Goal: Information Seeking & Learning: Learn about a topic

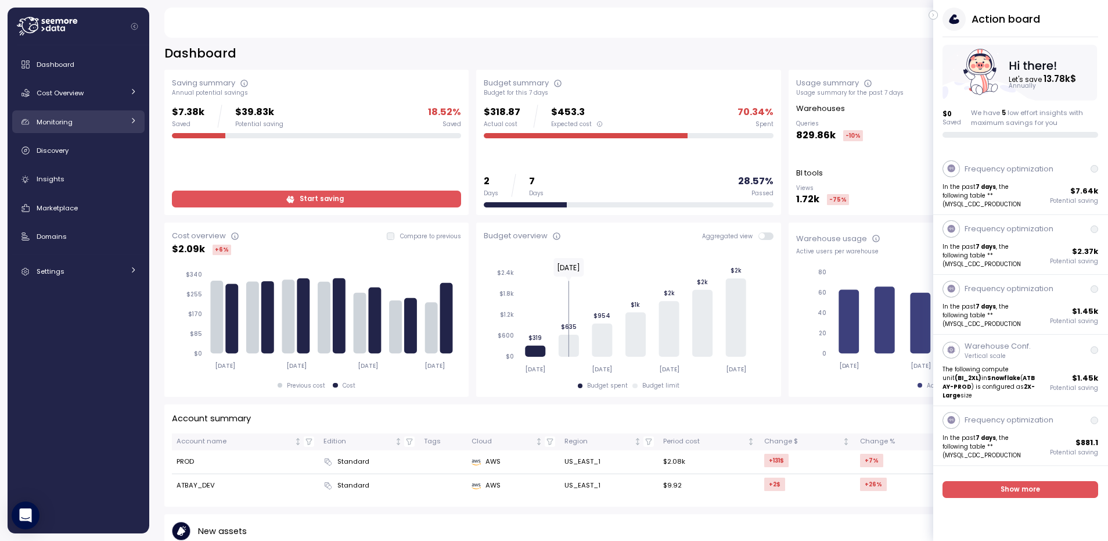
click at [69, 112] on link "Monitoring" at bounding box center [78, 121] width 132 height 23
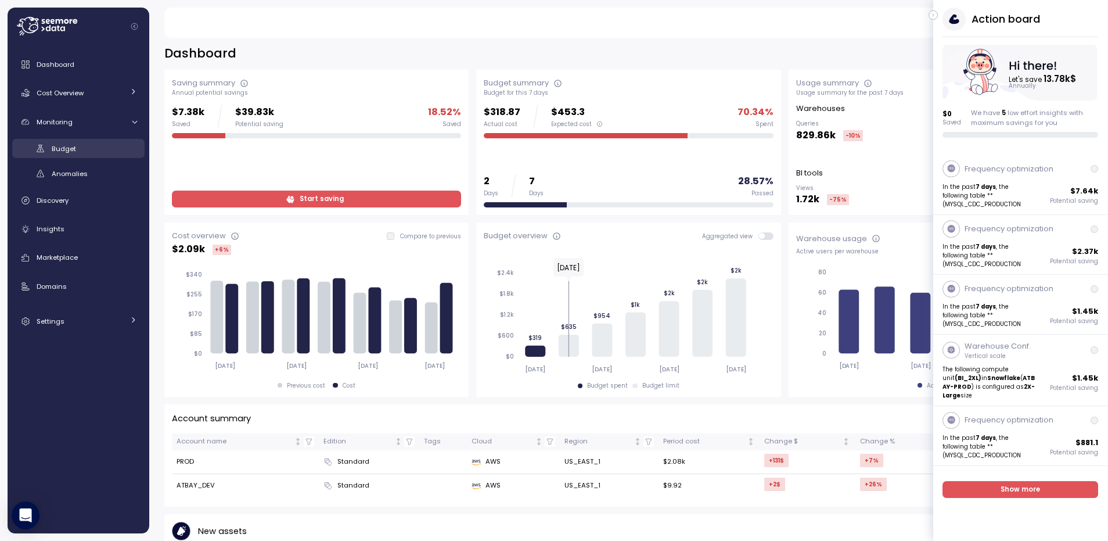
click at [64, 147] on span "Budget" at bounding box center [64, 148] width 24 height 9
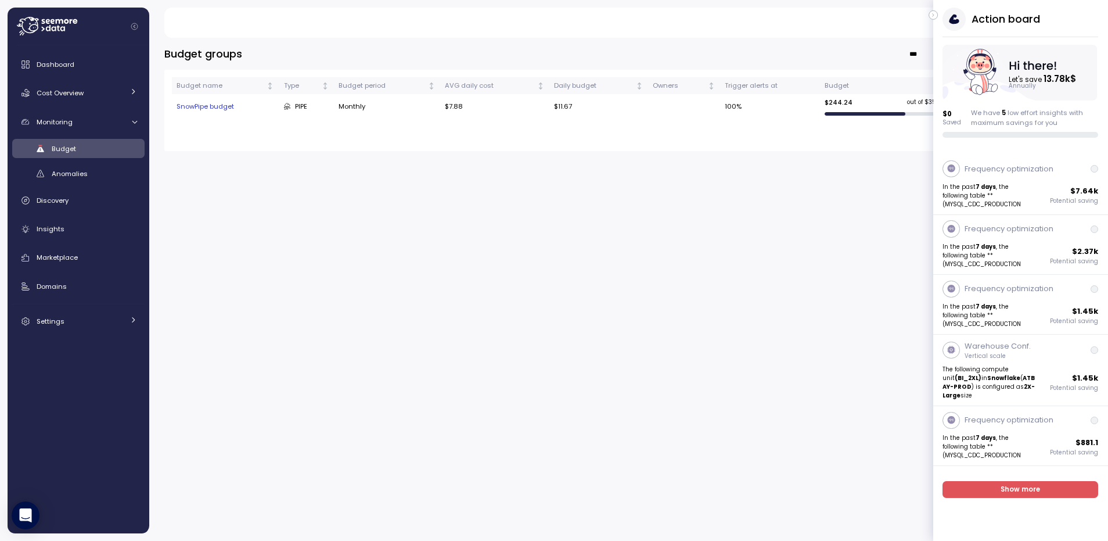
click at [935, 12] on icon "button" at bounding box center [933, 15] width 5 height 14
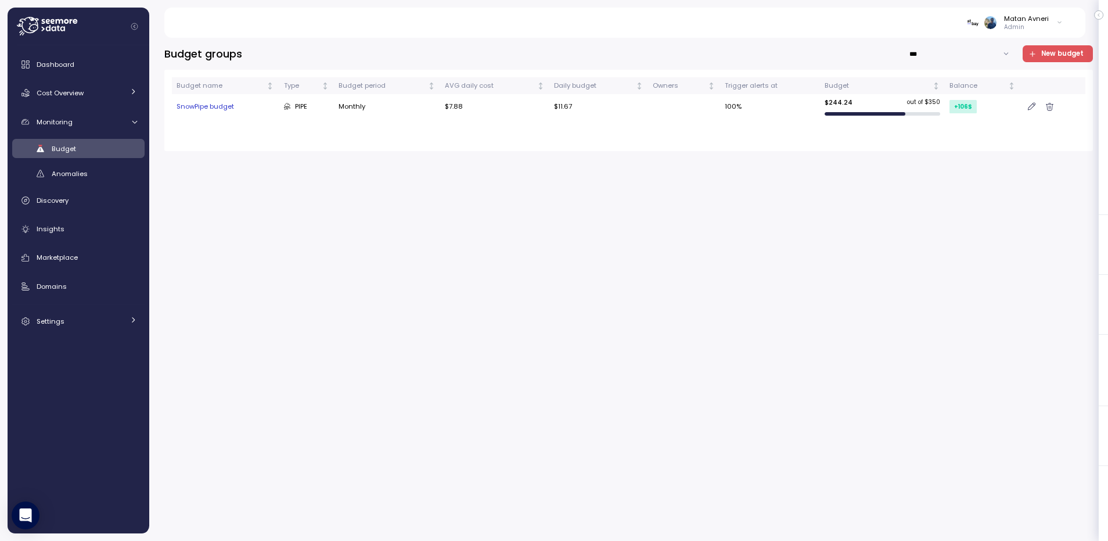
click at [534, 256] on div "Budget groups *** New budget Budget name Type Budget period AVG daily cost Dail…" at bounding box center [628, 289] width 929 height 488
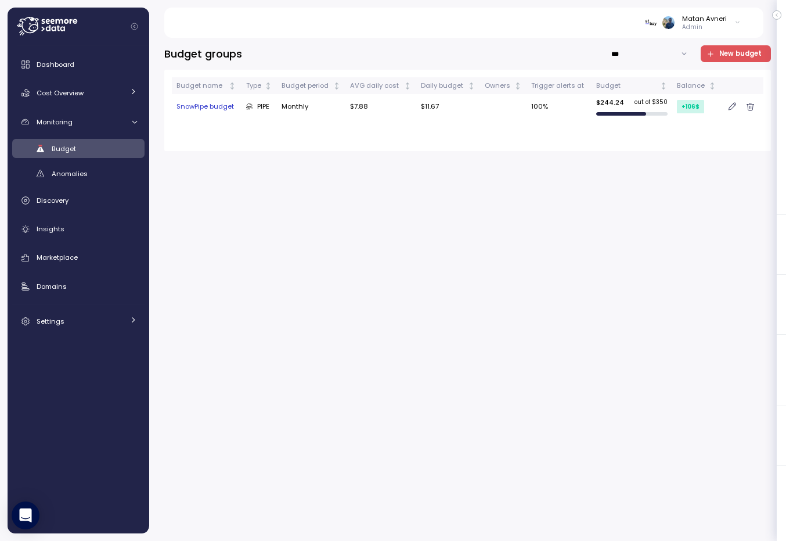
click at [212, 109] on div "SnowPipe budget" at bounding box center [207, 107] width 60 height 10
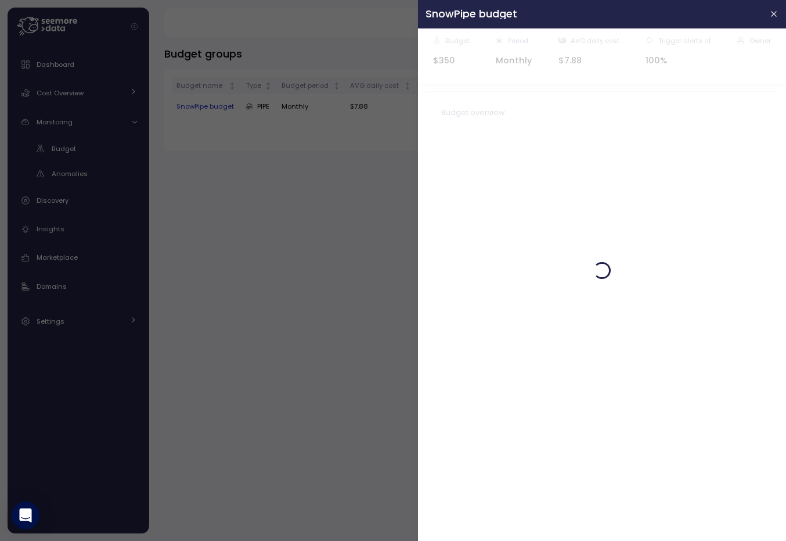
click at [261, 147] on div at bounding box center [393, 270] width 786 height 541
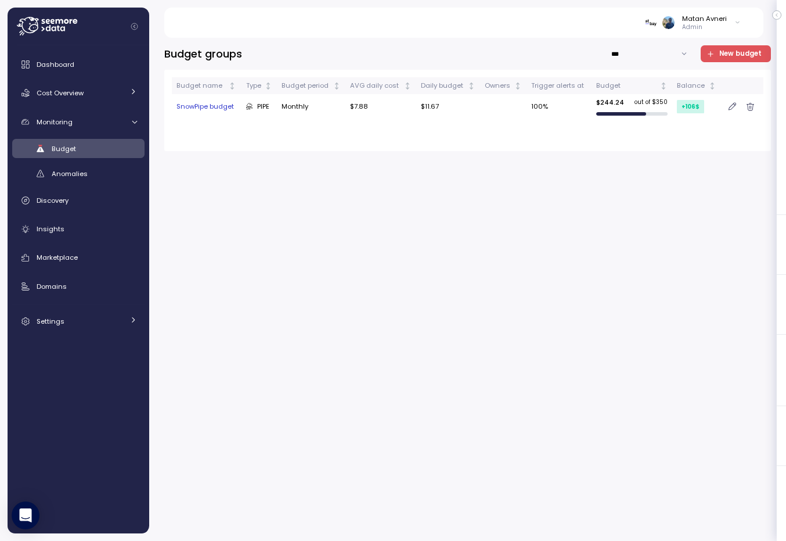
click at [730, 103] on icon "button" at bounding box center [733, 106] width 8 height 9
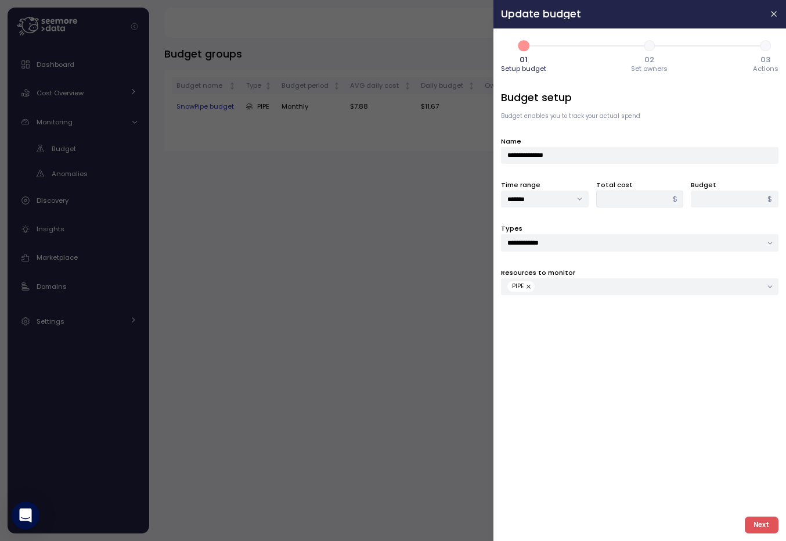
type input "******"
click at [605, 290] on div "PIPE" at bounding box center [635, 286] width 254 height 10
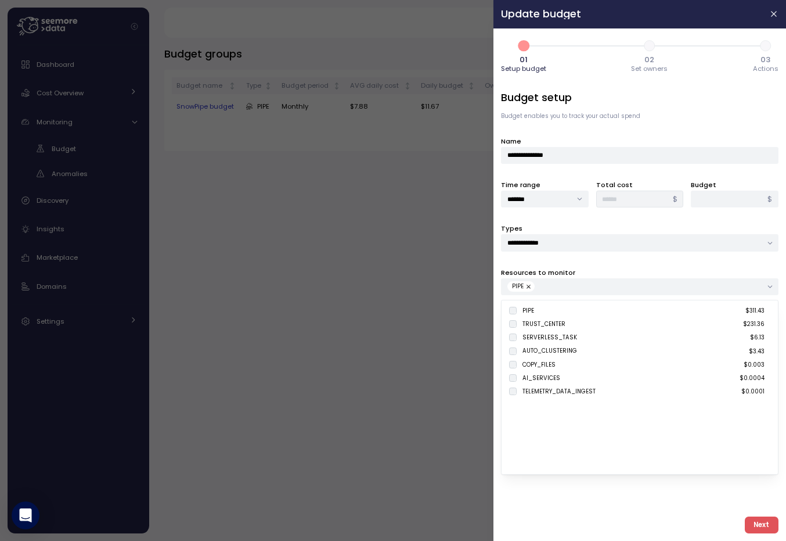
click at [389, 335] on div at bounding box center [393, 270] width 786 height 541
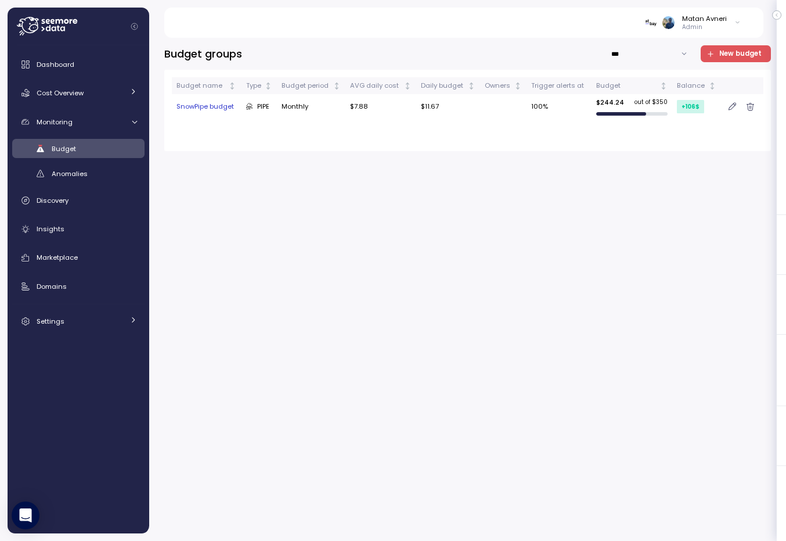
click at [232, 109] on div "SnowPipe budget" at bounding box center [207, 107] width 60 height 10
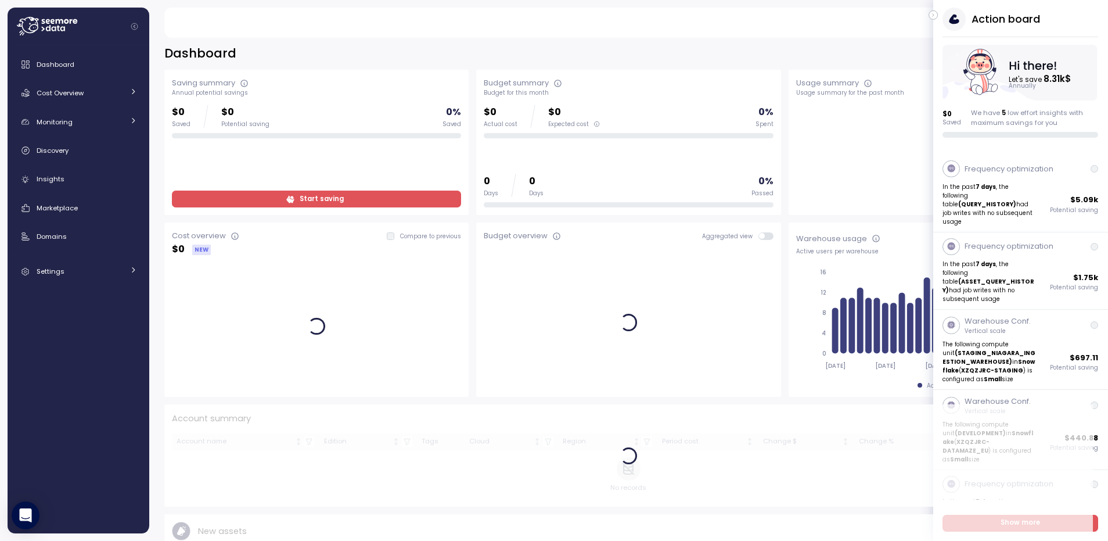
click at [932, 11] on icon "button" at bounding box center [933, 15] width 5 height 14
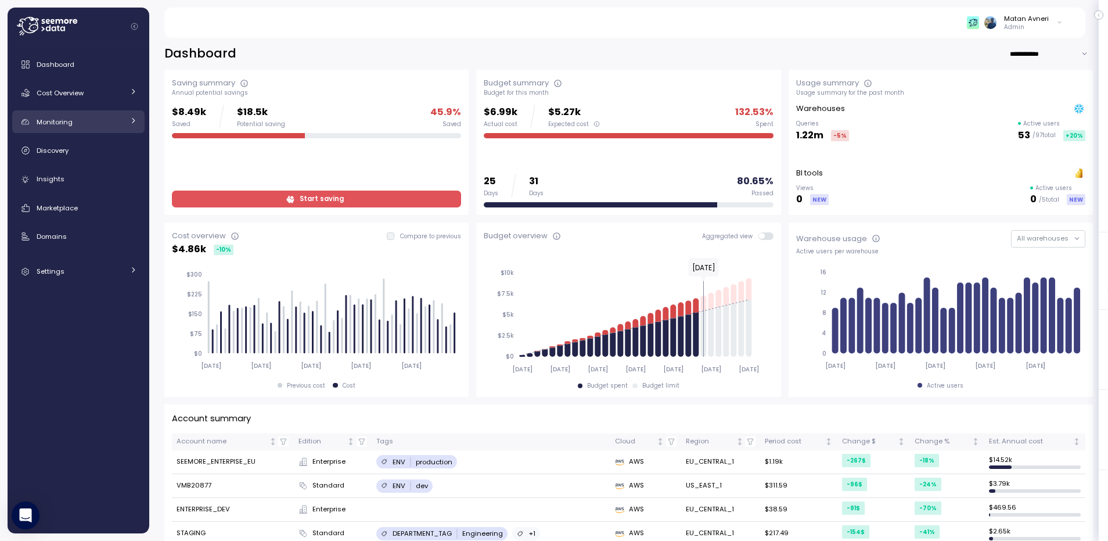
click at [69, 120] on span "Monitoring" at bounding box center [55, 121] width 36 height 9
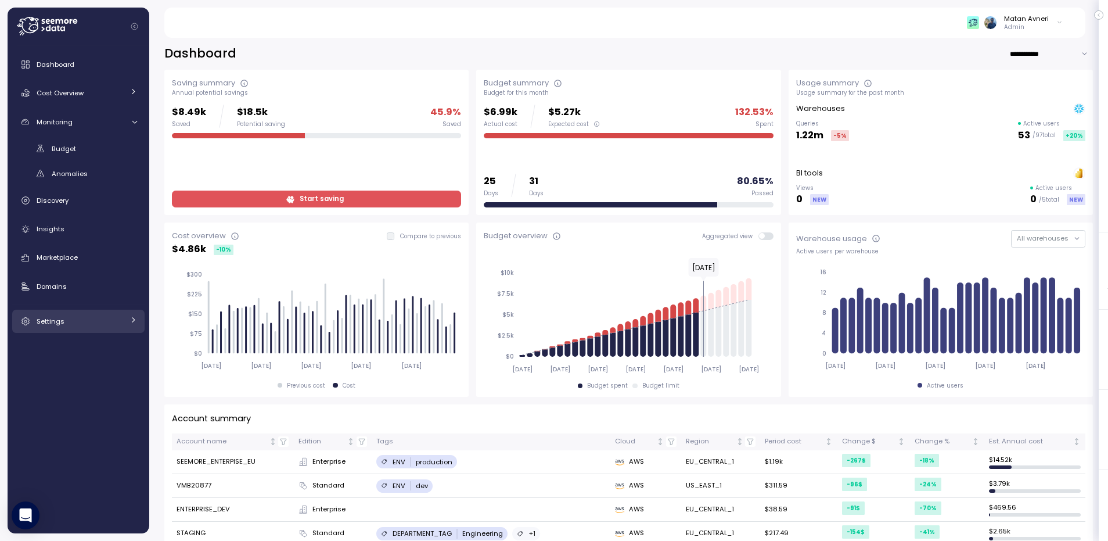
click at [85, 314] on link "Settings" at bounding box center [78, 321] width 132 height 23
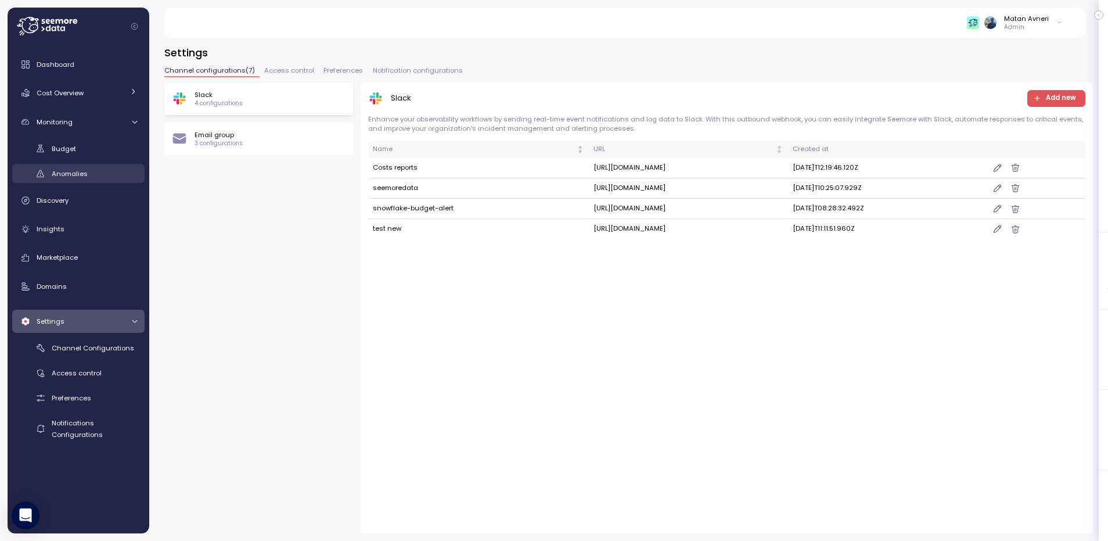
click at [63, 173] on span "Anomalies" at bounding box center [70, 173] width 36 height 9
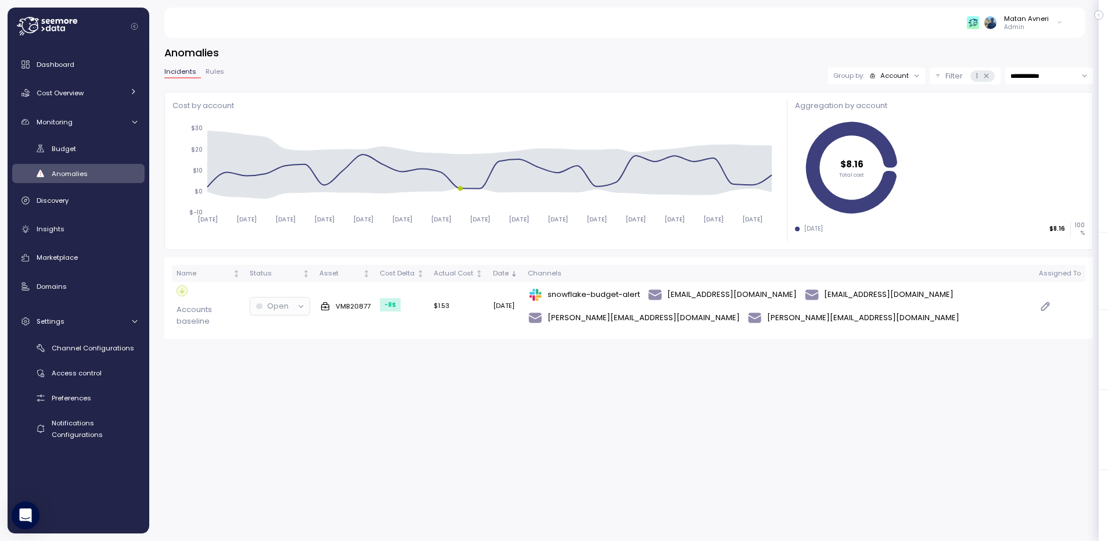
click at [211, 75] on span "Rules" at bounding box center [215, 72] width 19 height 6
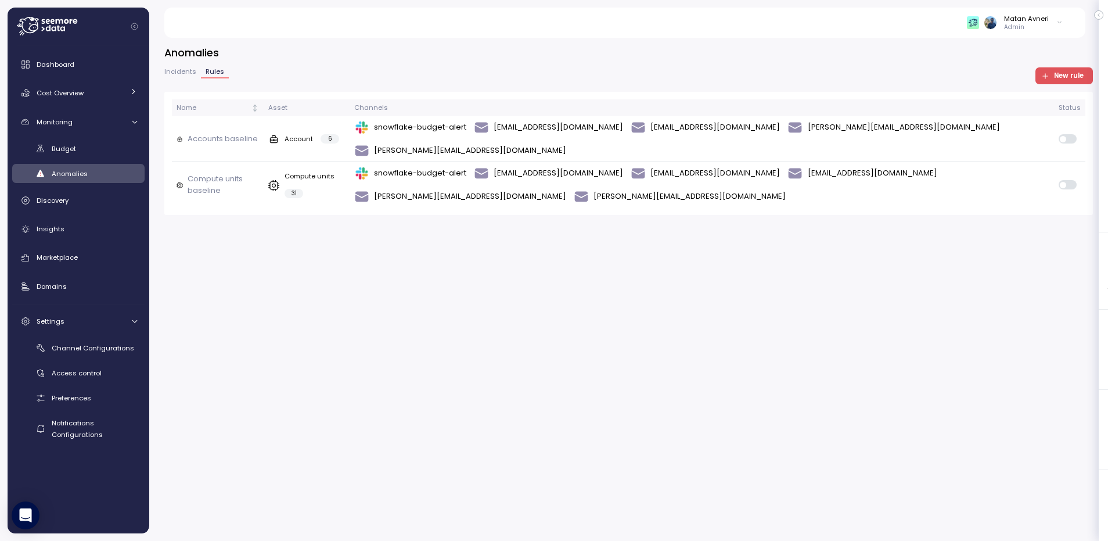
click at [182, 73] on span "Incidents" at bounding box center [180, 72] width 32 height 6
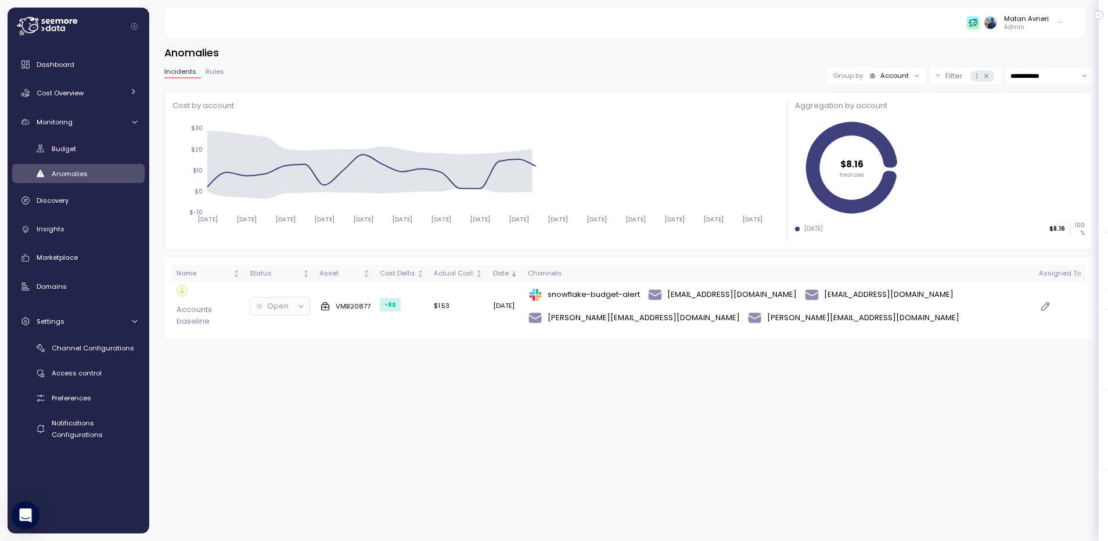
click at [209, 71] on span "Rules" at bounding box center [215, 72] width 19 height 6
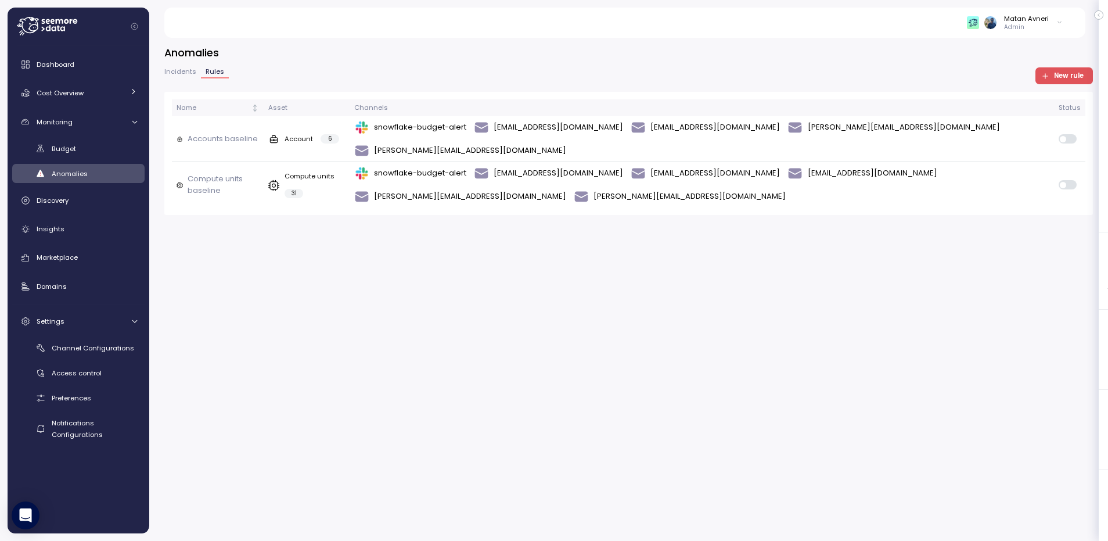
drag, startPoint x: 377, startPoint y: 51, endPoint x: 426, endPoint y: 301, distance: 255.1
click at [426, 301] on div "Anomalies Incidents Rules New rule Name Asset Channels Status Accounts baseline…" at bounding box center [628, 285] width 959 height 511
drag, startPoint x: 426, startPoint y: 301, endPoint x: 202, endPoint y: 81, distance: 314.2
click at [202, 81] on div "Anomalies Incidents Rules New rule Name Asset Channels Status Accounts baseline…" at bounding box center [628, 285] width 959 height 511
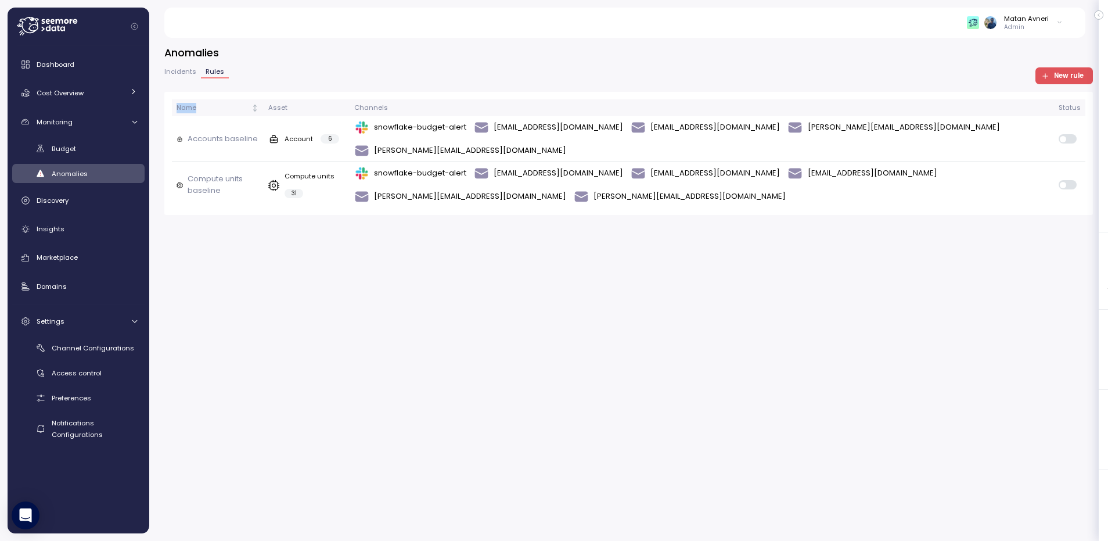
click at [172, 75] on span "Incidents" at bounding box center [180, 72] width 32 height 6
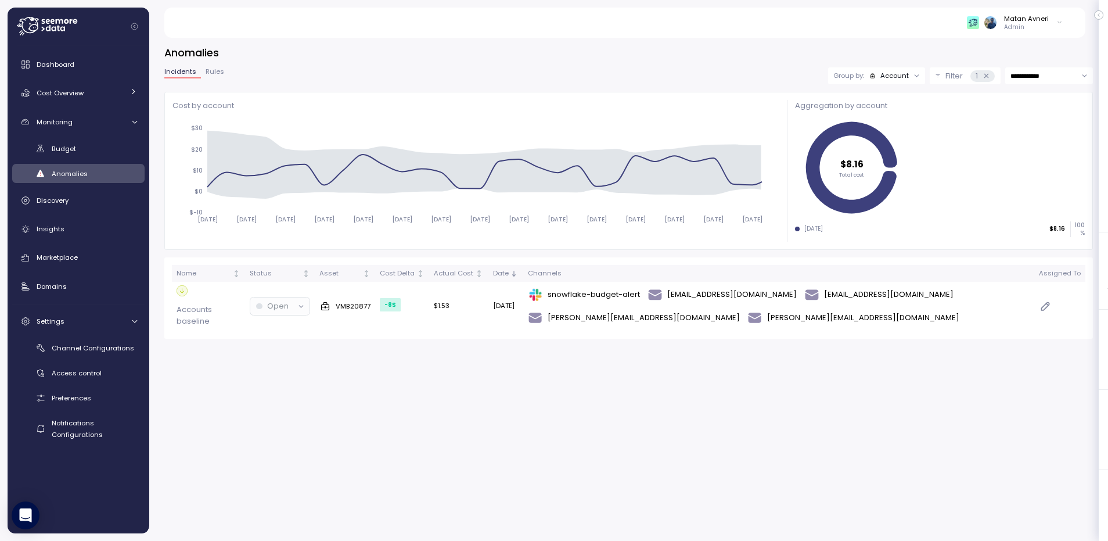
click at [206, 70] on span "Rules" at bounding box center [215, 72] width 19 height 6
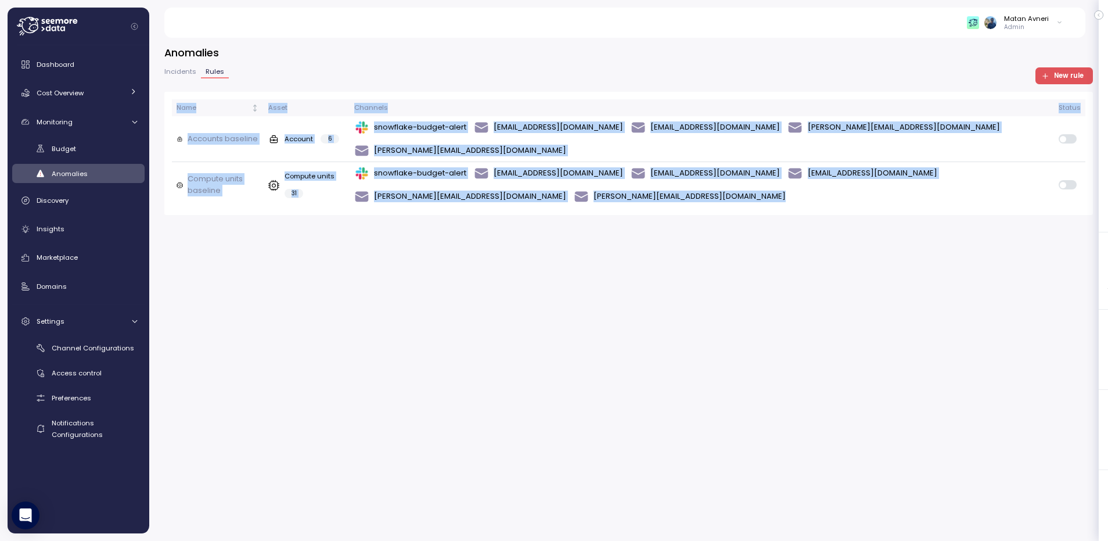
drag, startPoint x: 565, startPoint y: 68, endPoint x: 715, endPoint y: 268, distance: 250.1
click at [715, 268] on div "Anomalies Incidents Rules New rule Name Asset Channels Status Accounts baseline…" at bounding box center [628, 285] width 959 height 511
drag, startPoint x: 715, startPoint y: 268, endPoint x: 196, endPoint y: 21, distance: 574.2
click at [196, 21] on div "Action board Let's save 8.31k $ Annually $ 0 Saved We have 5 low effort insight…" at bounding box center [554, 270] width 1108 height 541
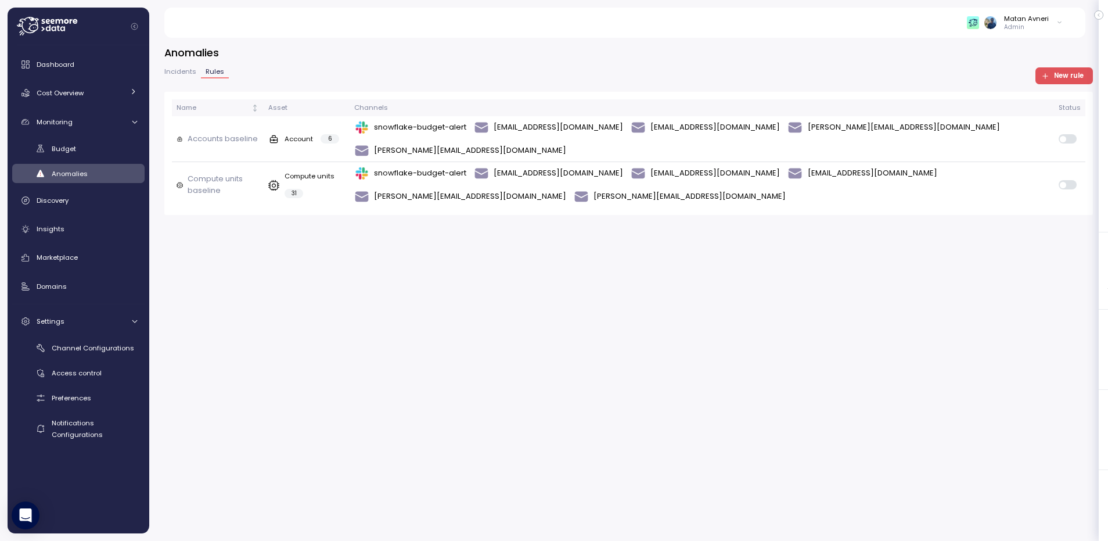
click at [196, 21] on div "Matan Avneri Admin" at bounding box center [624, 23] width 893 height 30
drag, startPoint x: 196, startPoint y: 21, endPoint x: 481, endPoint y: 236, distance: 356.7
click at [481, 236] on div "Action board Let's save 8.31k $ Annually $ 0 Saved We have 5 low effort insight…" at bounding box center [554, 270] width 1108 height 541
click at [481, 236] on div "Anomalies Incidents Rules New rule Name Asset Channels Status Accounts baseline…" at bounding box center [628, 285] width 959 height 511
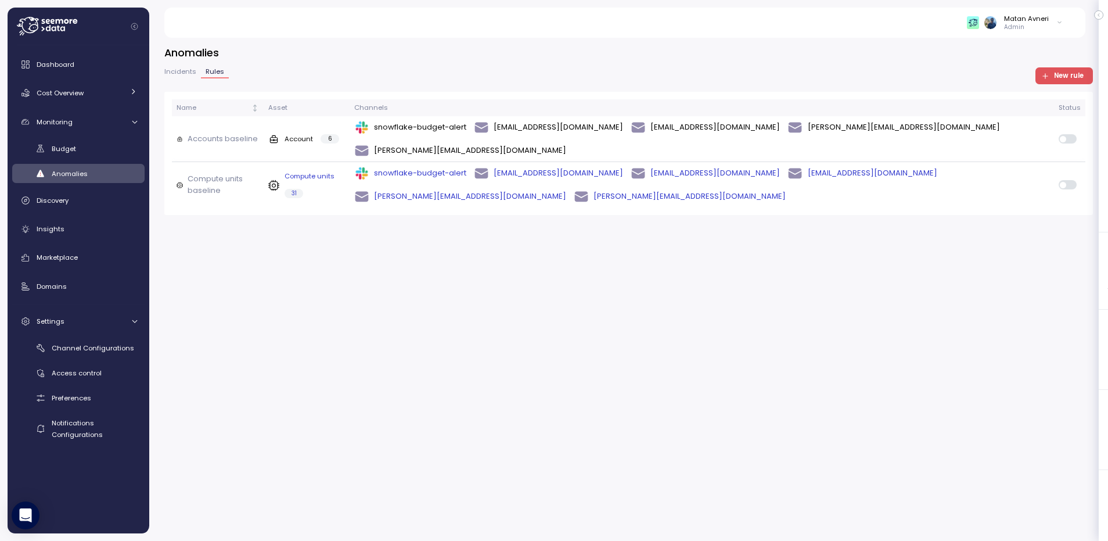
click at [318, 171] on div "Compute units 31" at bounding box center [315, 184] width 60 height 27
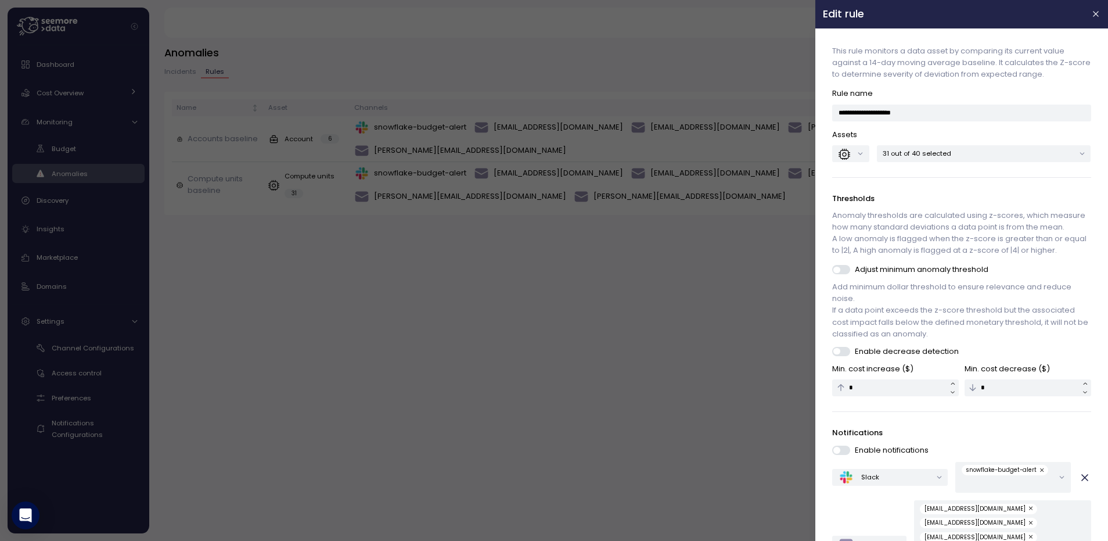
click at [895, 153] on p "31 out of 40 selected" at bounding box center [979, 153] width 192 height 9
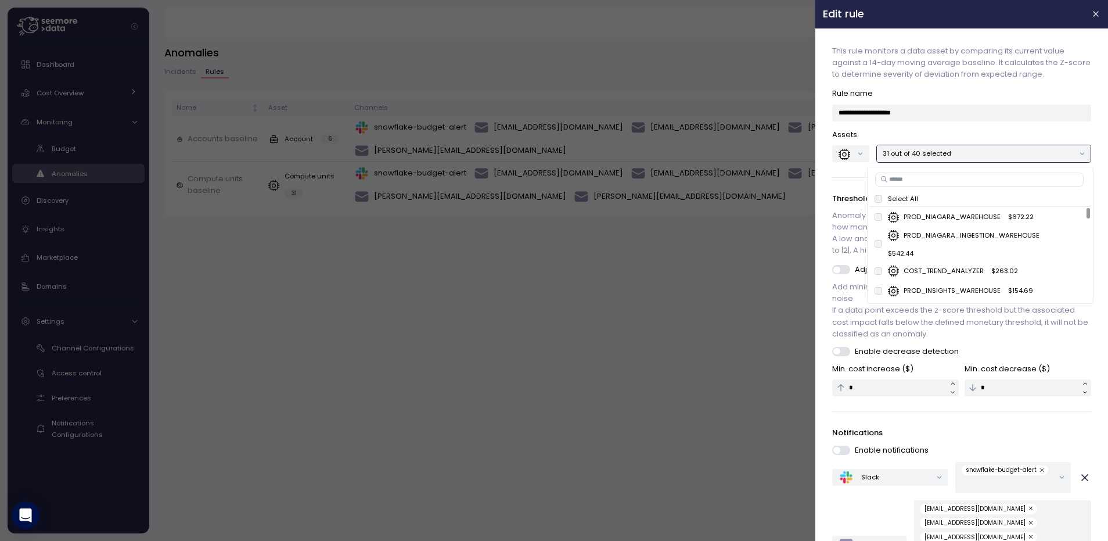
click at [824, 182] on div "**********" at bounding box center [962, 378] width 278 height 684
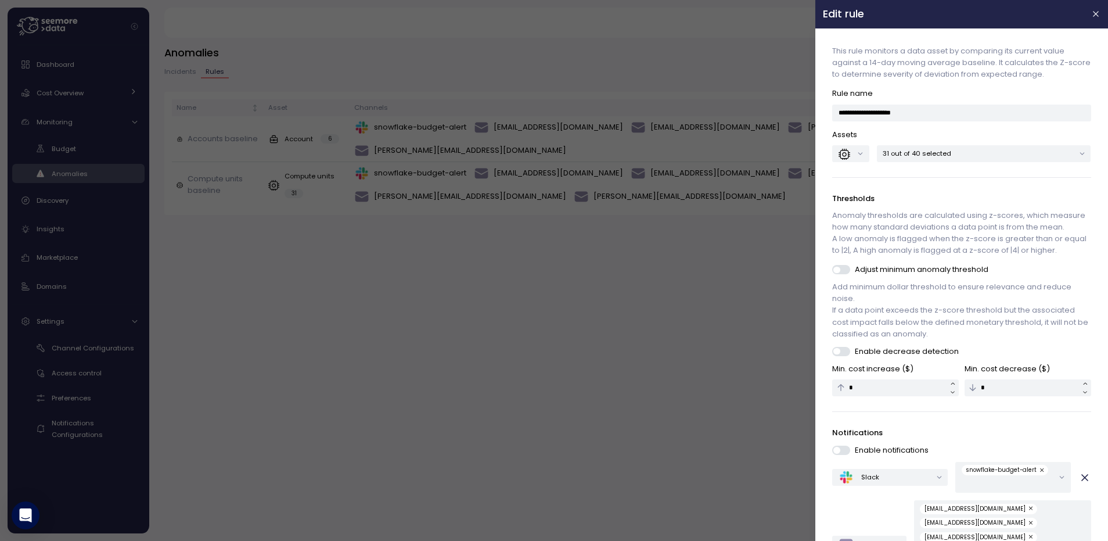
click at [999, 153] on p "31 out of 40 selected" at bounding box center [979, 153] width 192 height 9
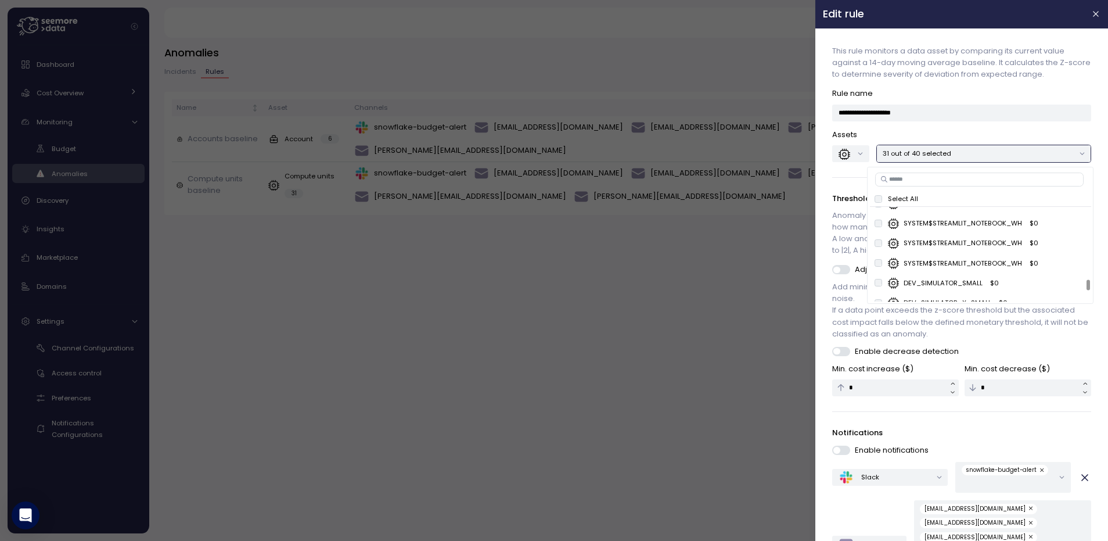
scroll to position [741, 0]
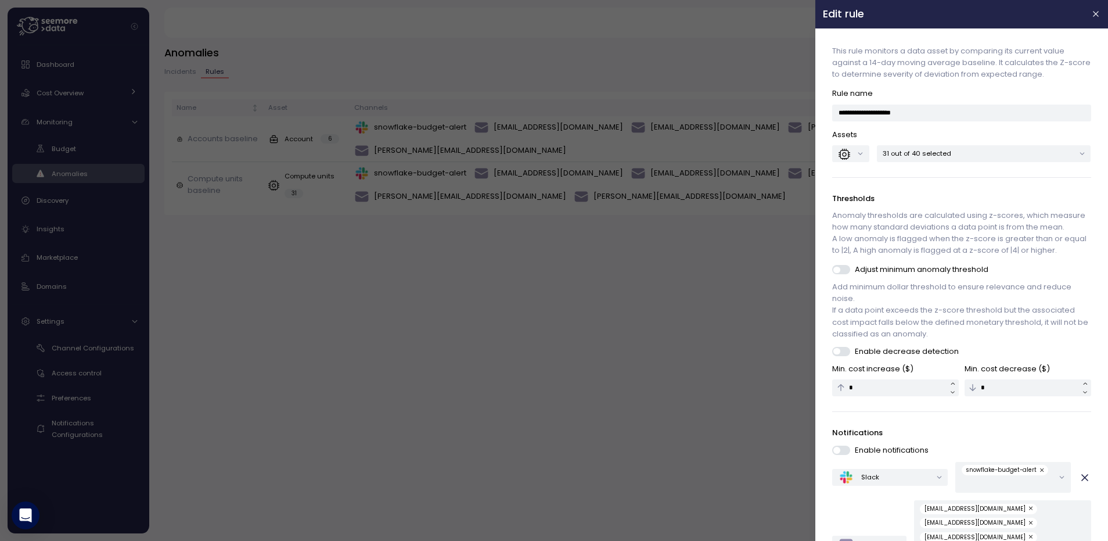
click at [441, 319] on div at bounding box center [554, 270] width 1108 height 541
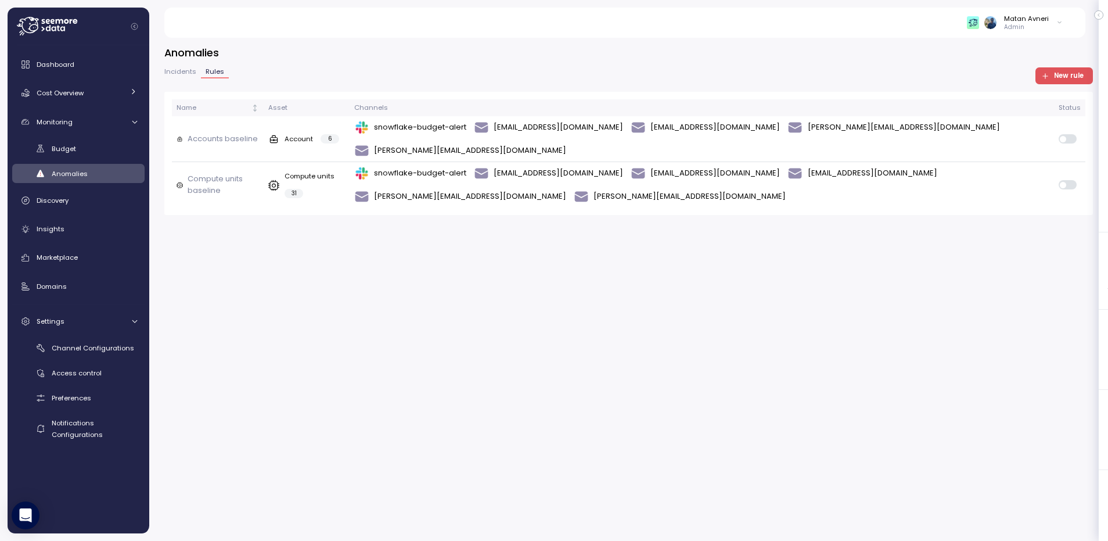
click at [175, 71] on span "Incidents" at bounding box center [180, 72] width 32 height 6
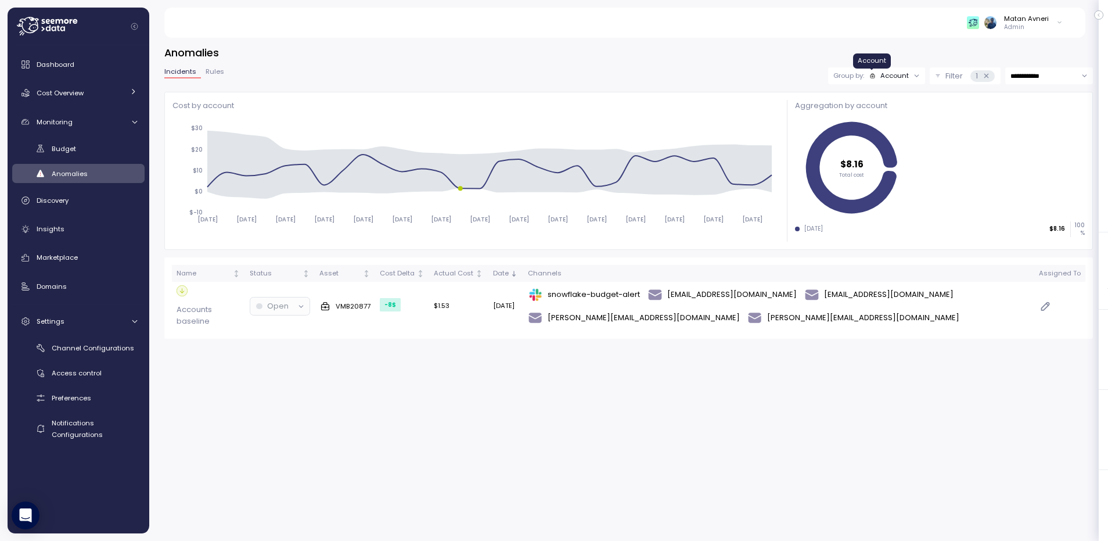
click at [870, 73] on icon at bounding box center [873, 76] width 6 height 6
click at [864, 118] on p "Compute unit" at bounding box center [887, 120] width 46 height 9
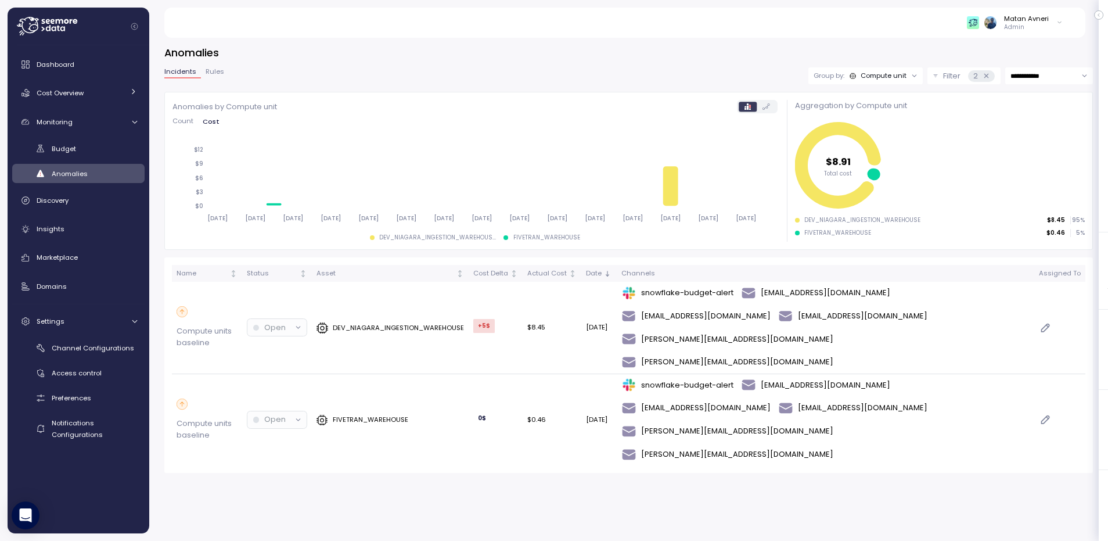
click at [844, 76] on div "Group by: Compute unit" at bounding box center [860, 75] width 93 height 9
click at [846, 96] on div "Account" at bounding box center [862, 100] width 40 height 9
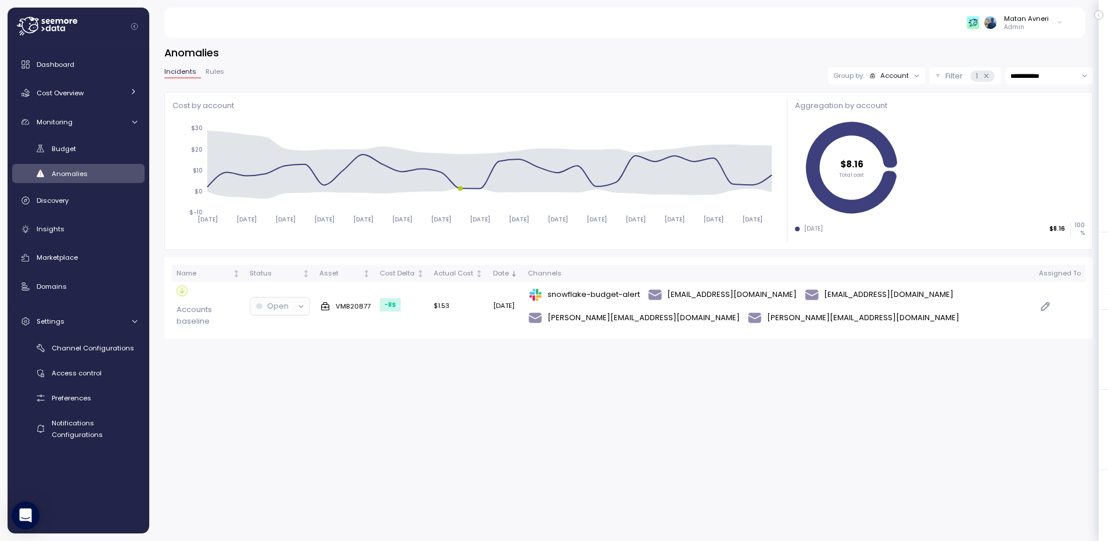
click at [213, 70] on span "Rules" at bounding box center [215, 72] width 19 height 6
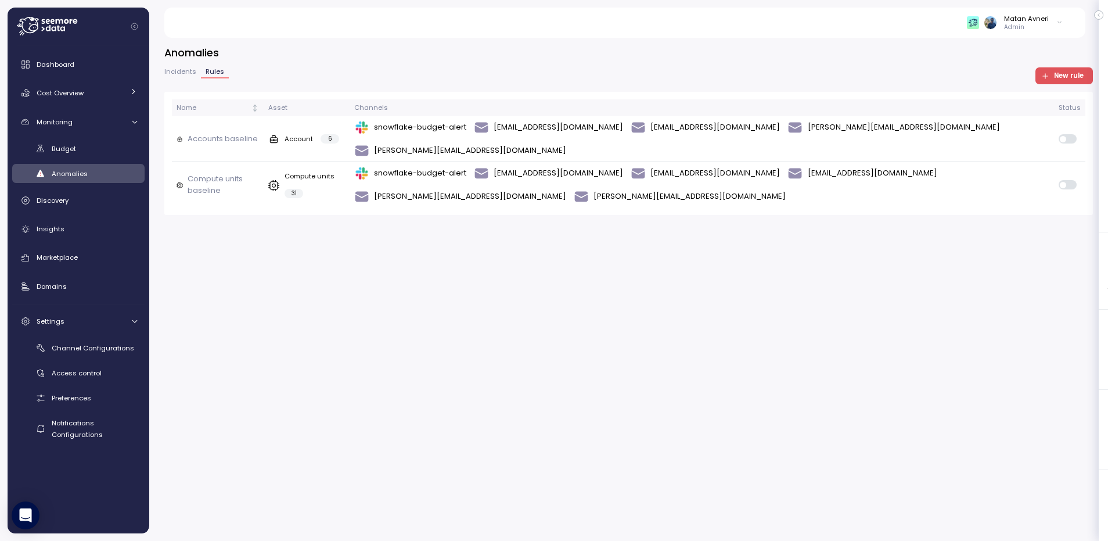
click at [169, 70] on span "Incidents" at bounding box center [180, 72] width 32 height 6
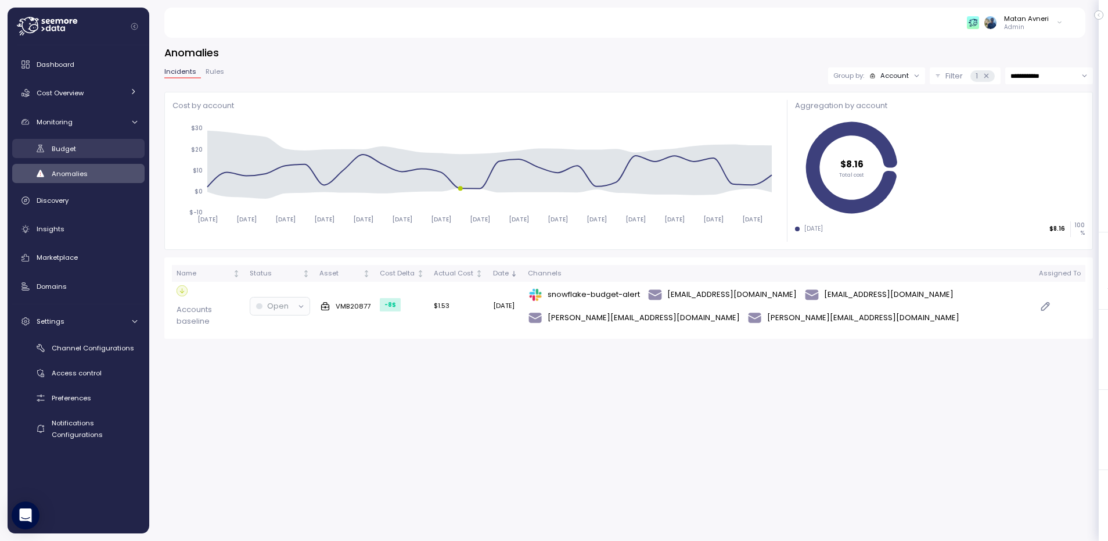
click at [109, 142] on link "Budget" at bounding box center [78, 148] width 132 height 19
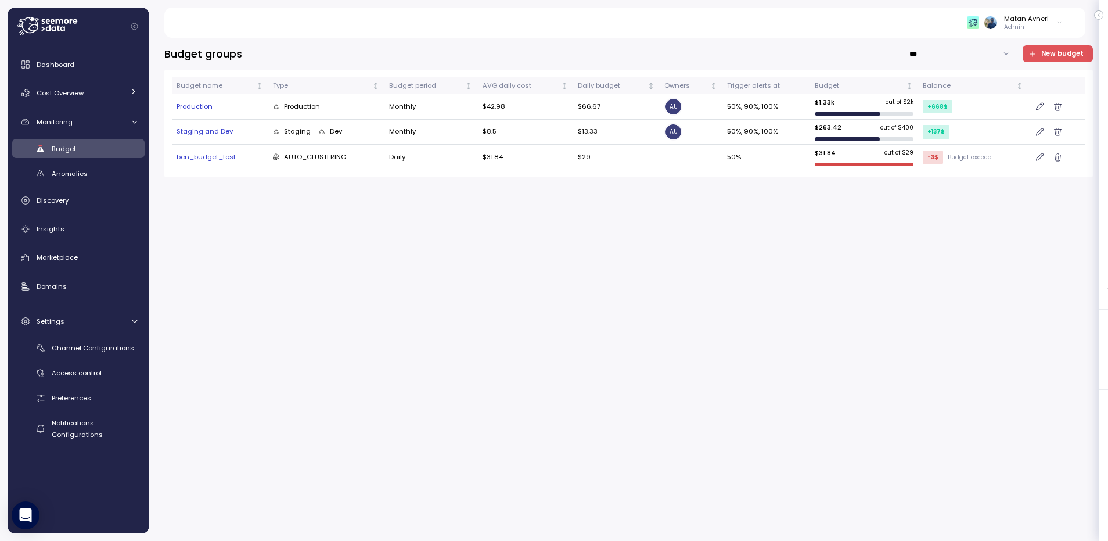
click at [208, 155] on div "ben_budget_test" at bounding box center [220, 157] width 87 height 10
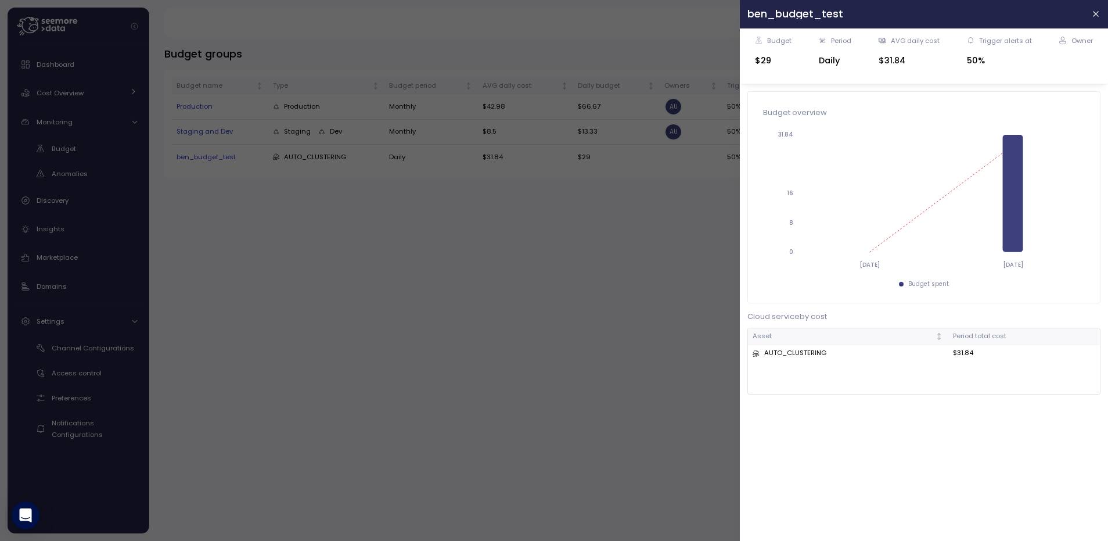
click at [431, 318] on div at bounding box center [554, 270] width 1108 height 541
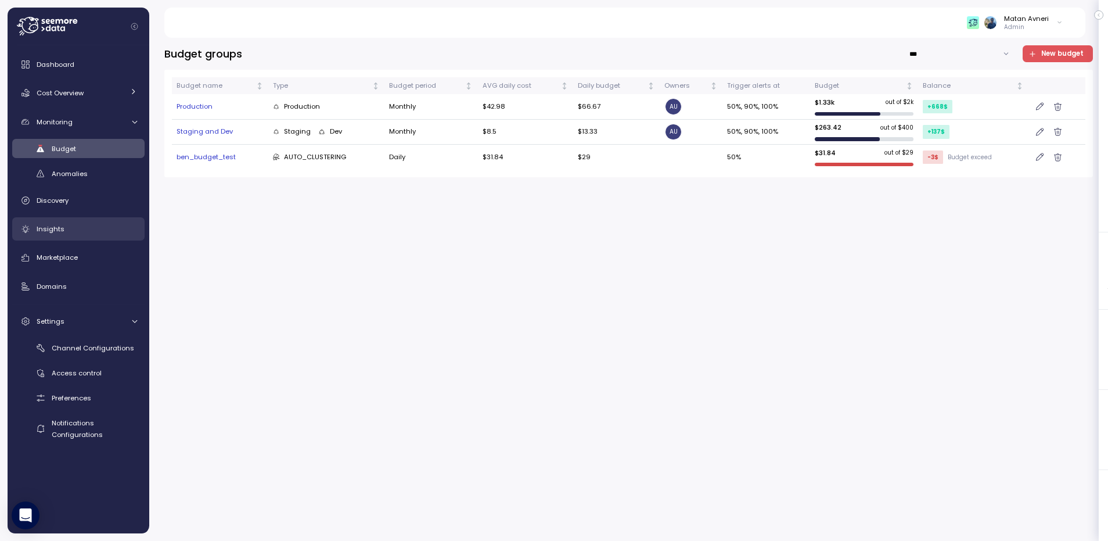
click at [44, 224] on span "Insights" at bounding box center [51, 228] width 28 height 9
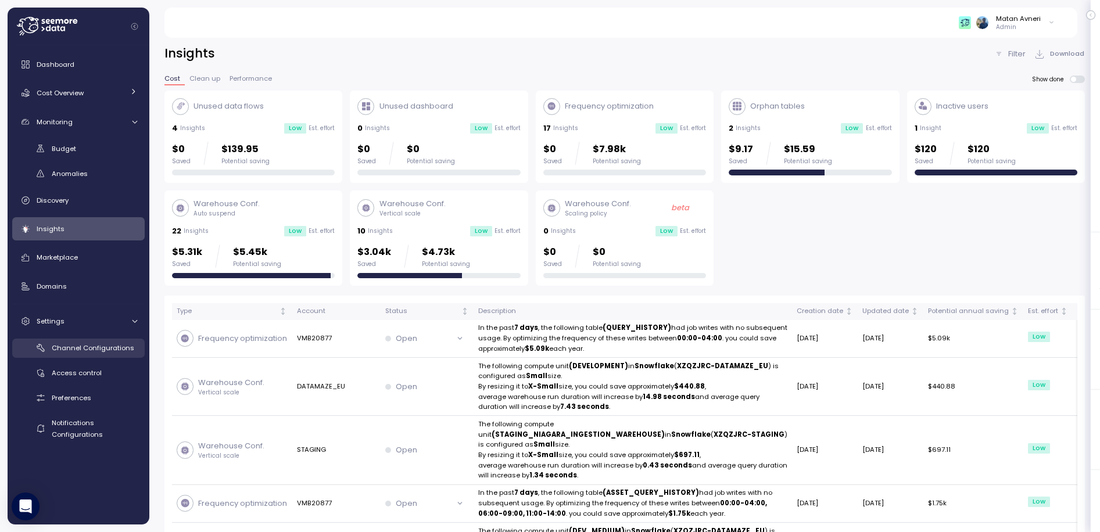
click at [87, 343] on span "Channel Configurations" at bounding box center [93, 347] width 82 height 9
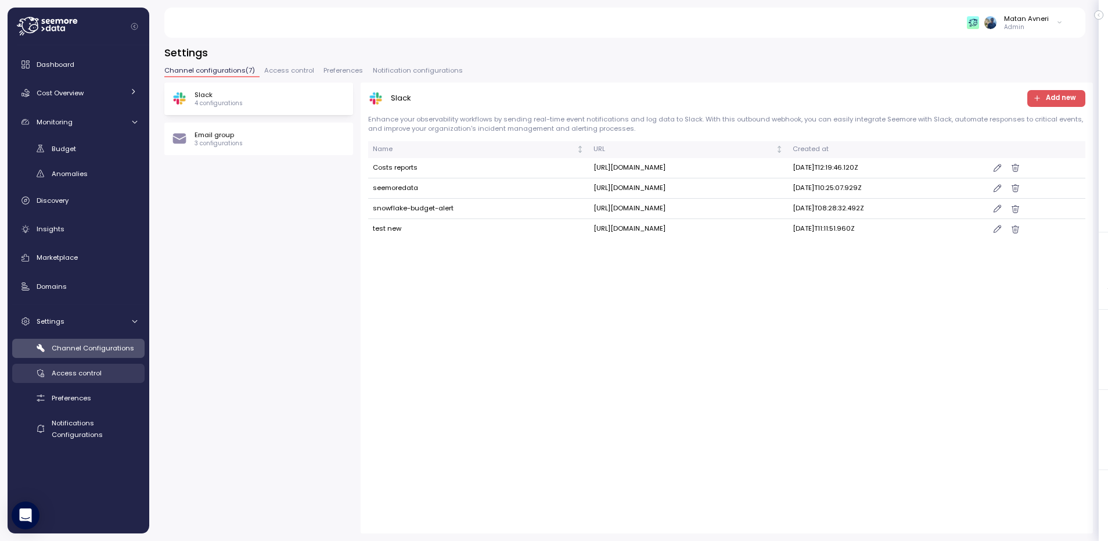
click at [70, 378] on div "Access control" at bounding box center [94, 373] width 85 height 12
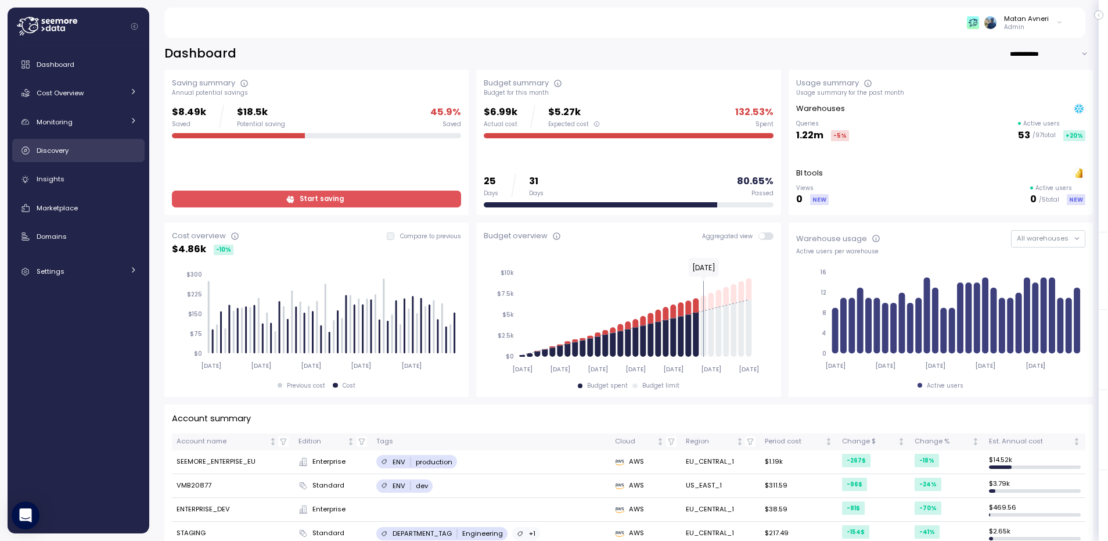
click at [76, 154] on div "Discovery" at bounding box center [87, 151] width 100 height 12
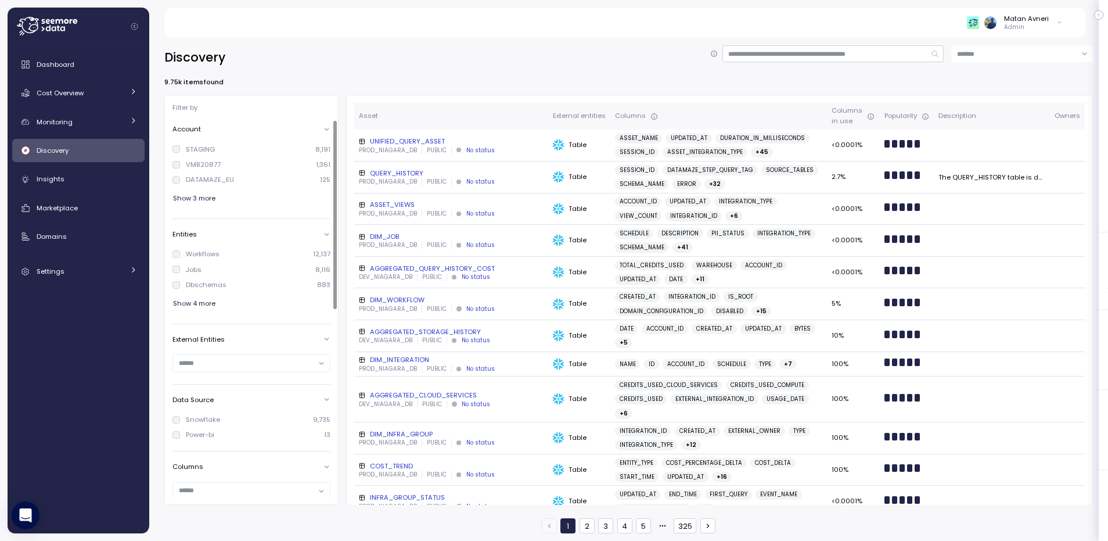
click at [213, 304] on span "Show 4 more" at bounding box center [194, 304] width 42 height 16
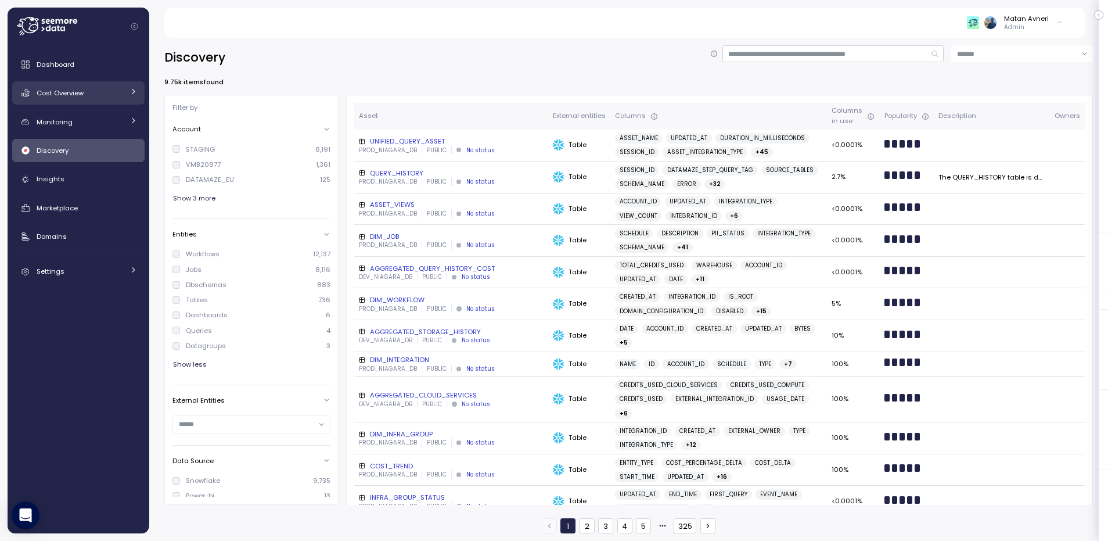
click at [70, 87] on div "Cost Overview" at bounding box center [80, 93] width 87 height 12
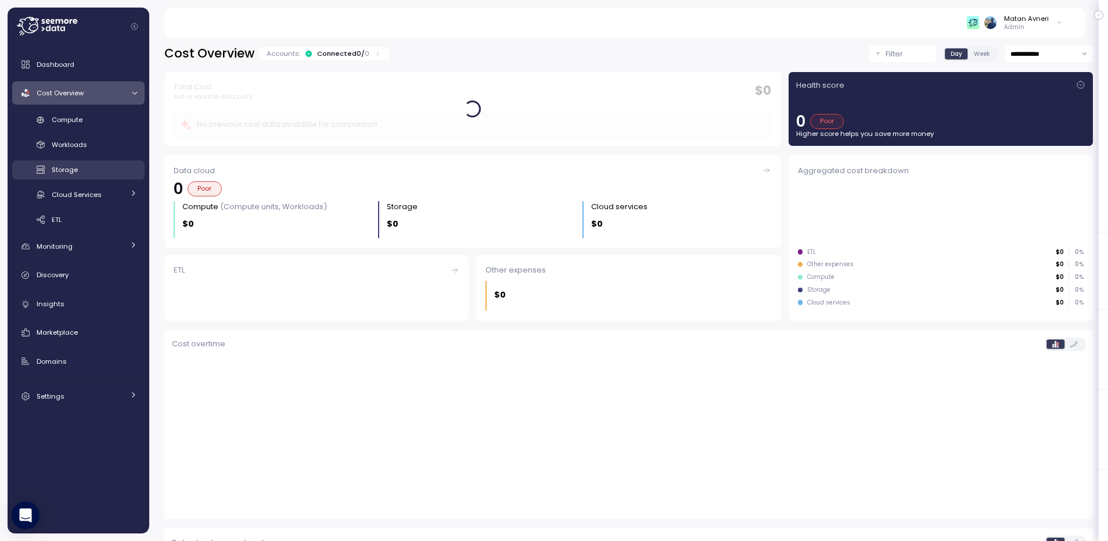
click at [65, 168] on span "Storage" at bounding box center [65, 169] width 26 height 9
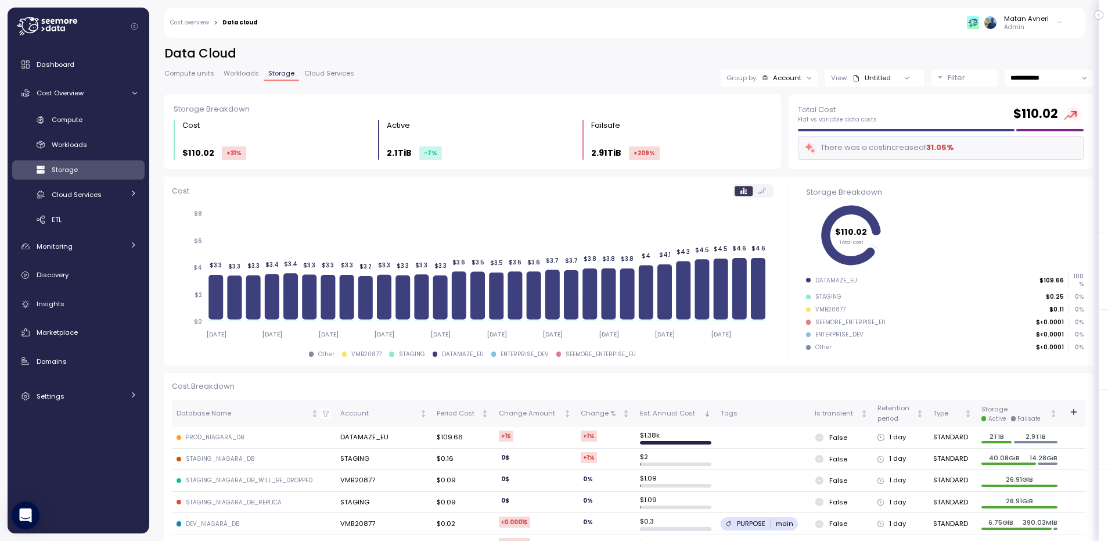
click at [199, 74] on span "Compute units" at bounding box center [189, 73] width 50 height 6
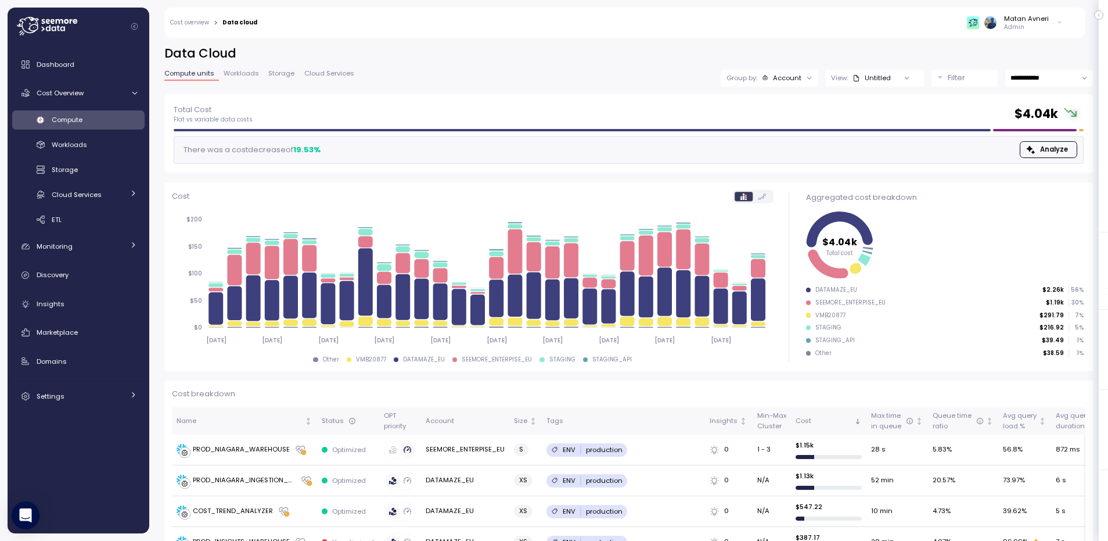
click at [957, 75] on div "Filter" at bounding box center [970, 78] width 44 height 12
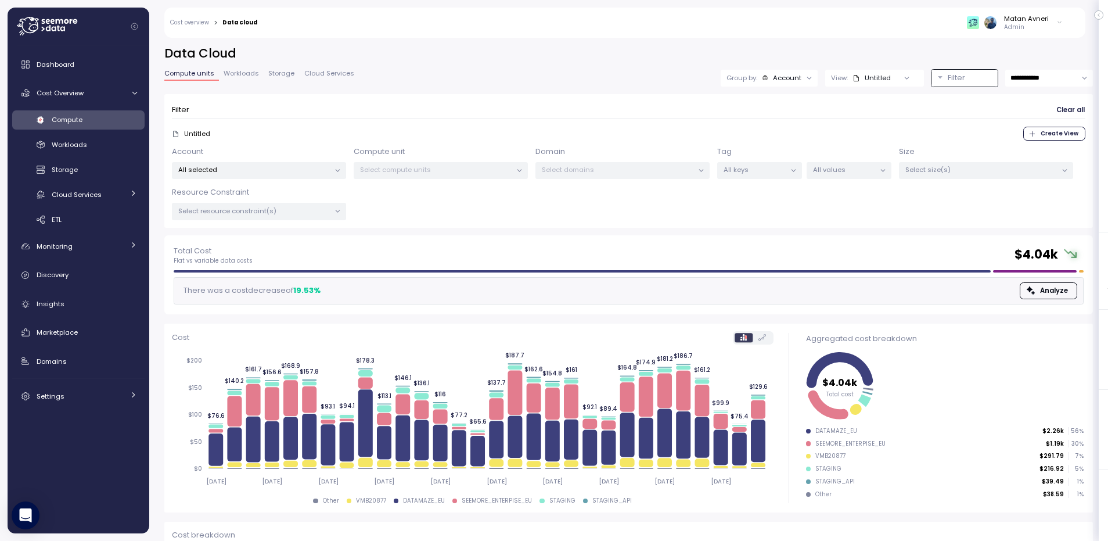
click at [434, 172] on p "Select compute units" at bounding box center [436, 169] width 152 height 9
click at [250, 174] on div "All selected" at bounding box center [259, 170] width 174 height 17
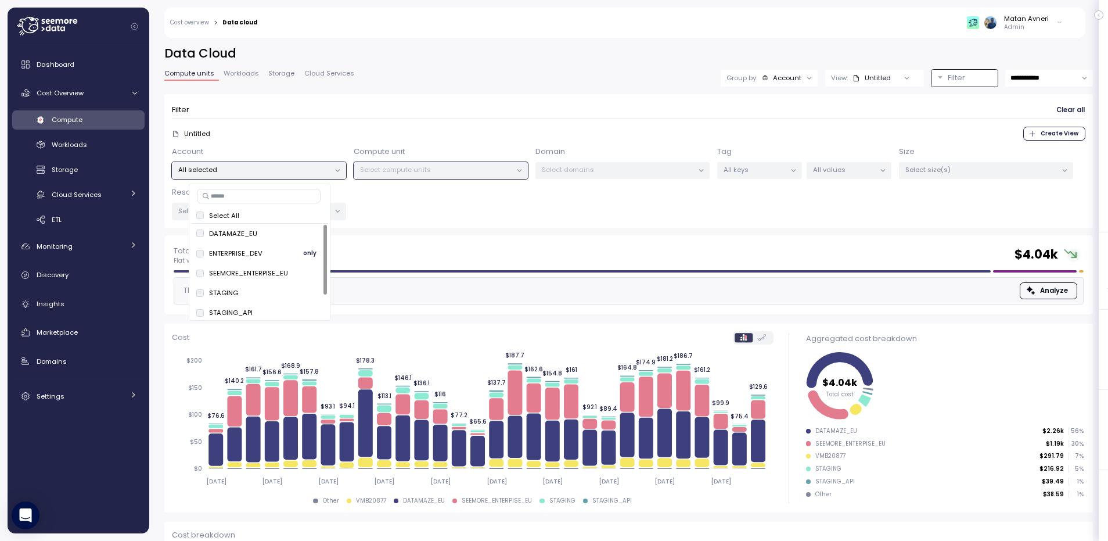
click at [310, 250] on span "only" at bounding box center [309, 253] width 13 height 13
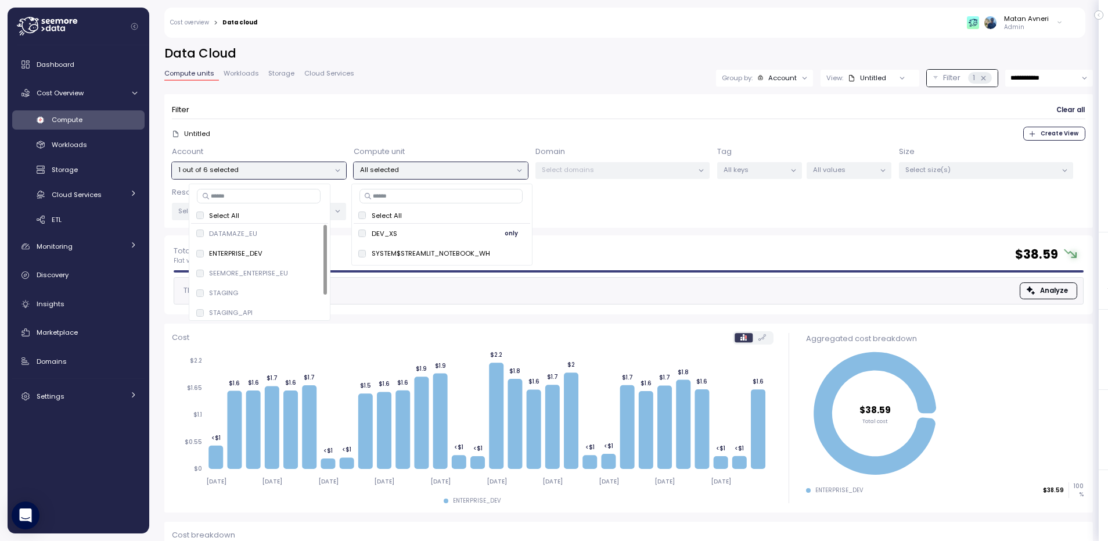
click at [515, 235] on span "only" at bounding box center [511, 233] width 13 height 13
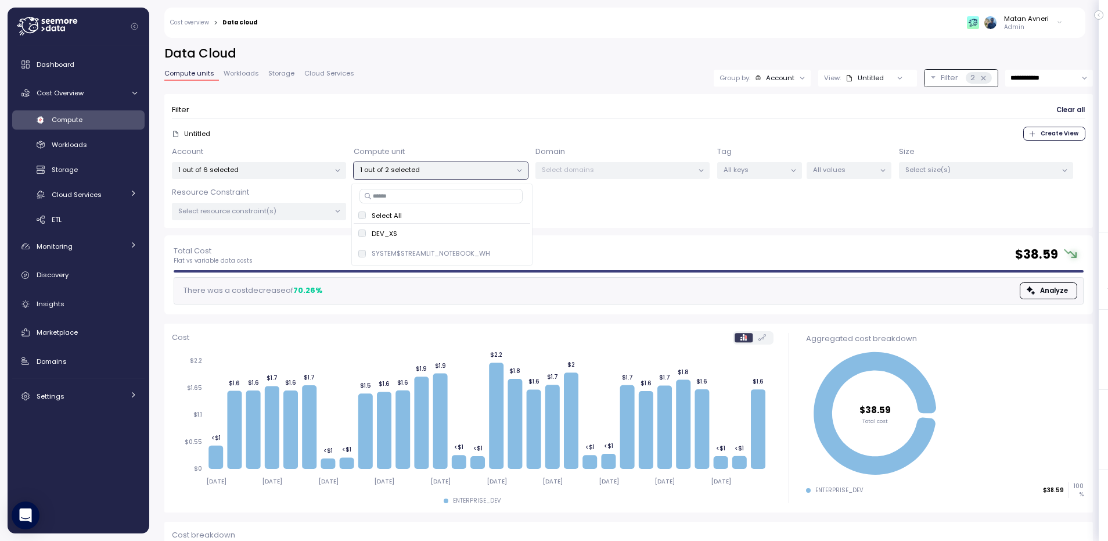
click at [476, 127] on div "Untitled Create View" at bounding box center [629, 134] width 914 height 14
click at [73, 279] on div "Discovery" at bounding box center [87, 275] width 100 height 12
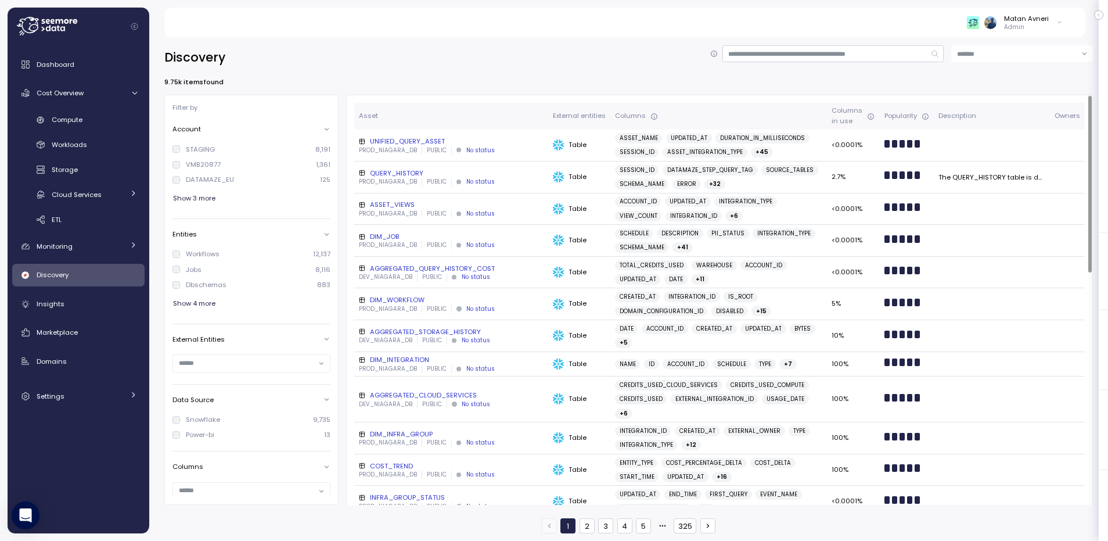
click at [395, 142] on div "UNIFIED_QUERY_ASSET" at bounding box center [451, 141] width 185 height 9
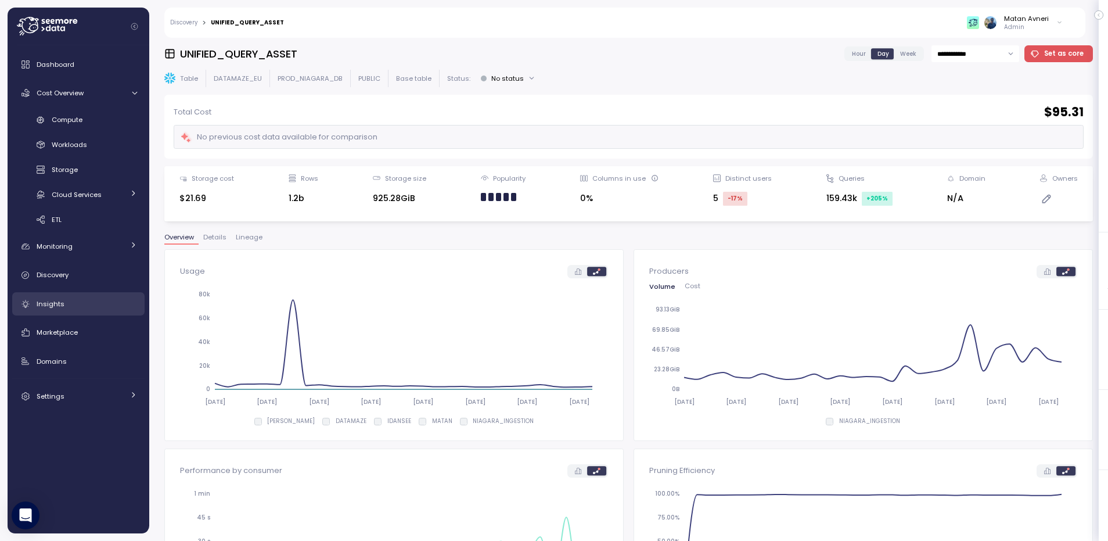
click at [53, 306] on span "Insights" at bounding box center [51, 303] width 28 height 9
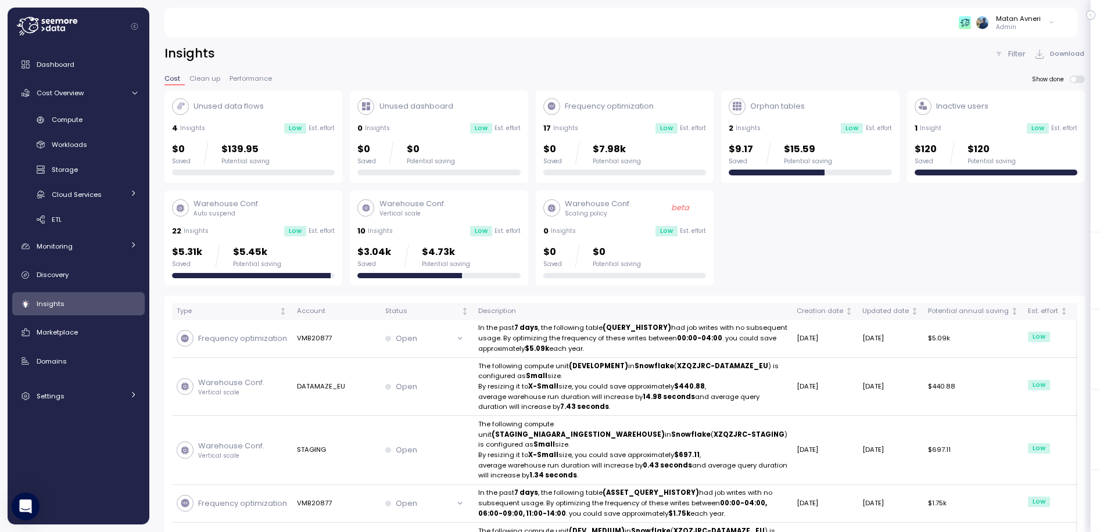
click at [642, 128] on div "17 Insights Low Est. effort" at bounding box center [624, 129] width 163 height 12
